Goal: Transaction & Acquisition: Purchase product/service

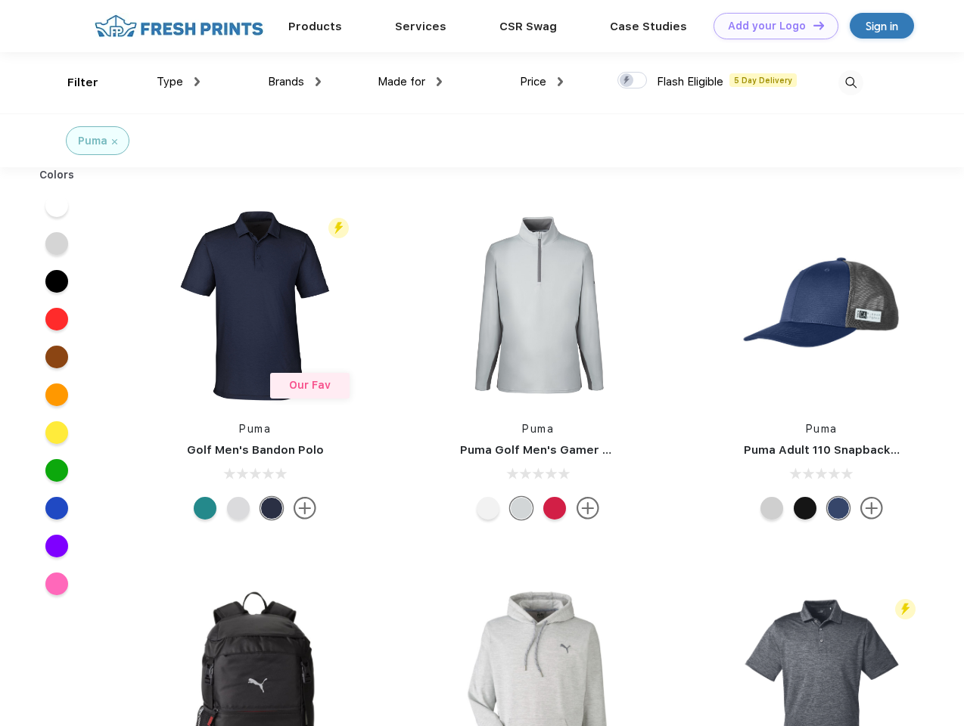
click at [770, 26] on link "Add your Logo Design Tool" at bounding box center [775, 26] width 125 height 26
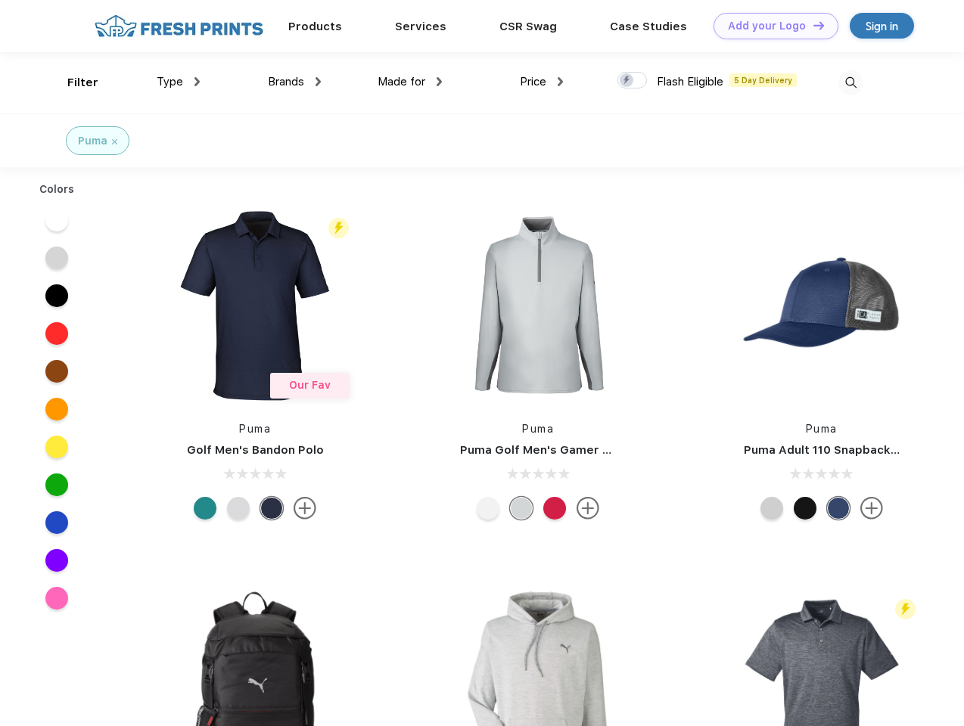
click at [0, 0] on div "Design Tool" at bounding box center [0, 0] width 0 height 0
click at [812, 25] on link "Add your Logo Design Tool" at bounding box center [775, 26] width 125 height 26
click at [73, 82] on div "Filter" at bounding box center [82, 82] width 31 height 17
click at [179, 82] on span "Type" at bounding box center [170, 82] width 26 height 14
click at [294, 82] on span "Brands" at bounding box center [286, 82] width 36 height 14
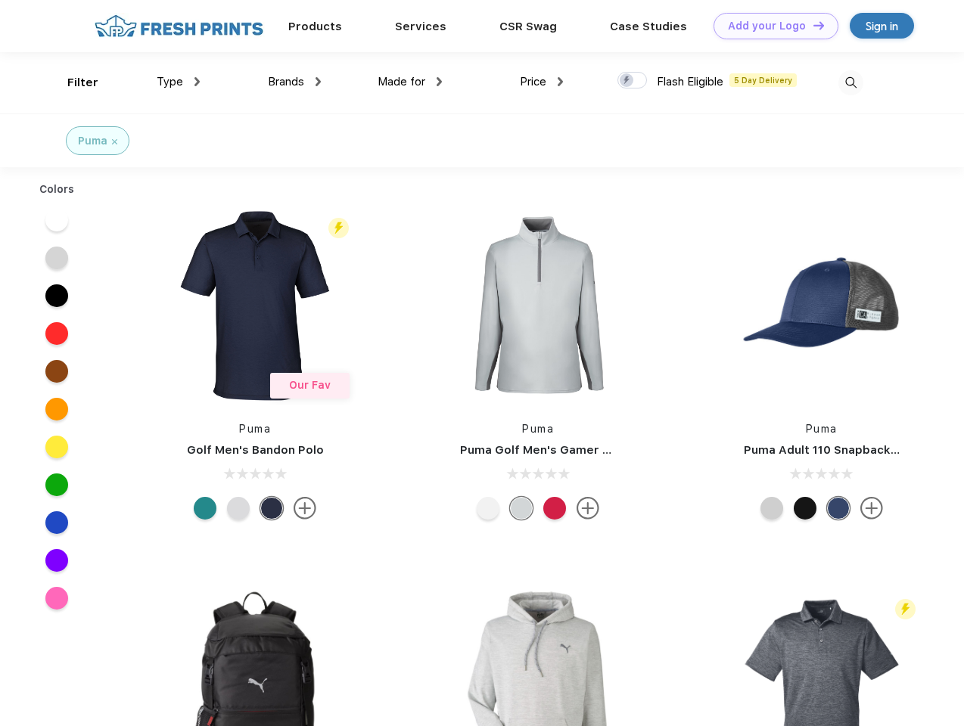
click at [410, 82] on span "Made for" at bounding box center [402, 82] width 48 height 14
click at [542, 82] on span "Price" at bounding box center [533, 82] width 26 height 14
click at [632, 81] on div at bounding box center [632, 80] width 30 height 17
click at [627, 81] on input "checkbox" at bounding box center [622, 76] width 10 height 10
click at [850, 82] on img at bounding box center [850, 82] width 25 height 25
